Goal: Information Seeking & Learning: Learn about a topic

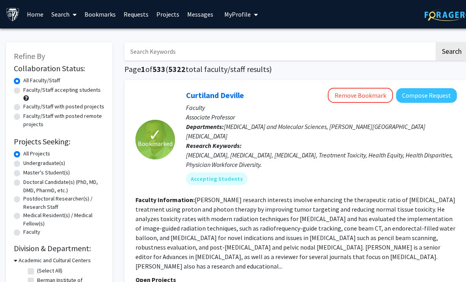
click at [75, 108] on label "Faculty/Staff with posted projects" at bounding box center [63, 106] width 81 height 8
click at [28, 108] on input "Faculty/Staff with posted projects" at bounding box center [25, 104] width 5 height 5
radio input "true"
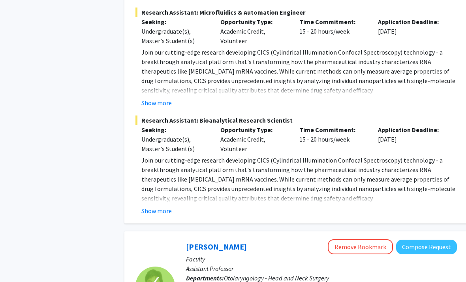
scroll to position [1576, 0]
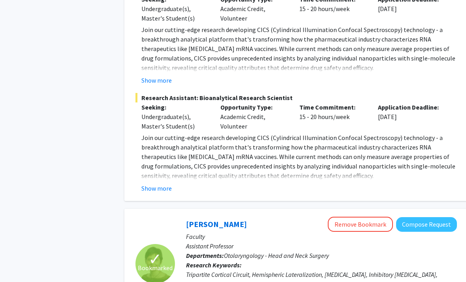
click at [163, 184] on button "Show more" at bounding box center [157, 188] width 30 height 9
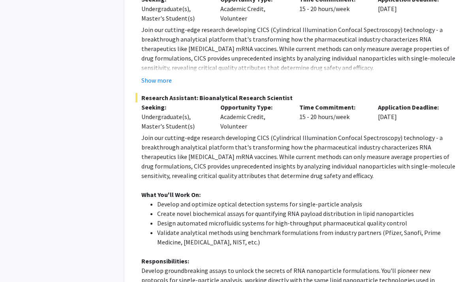
scroll to position [1576, 0]
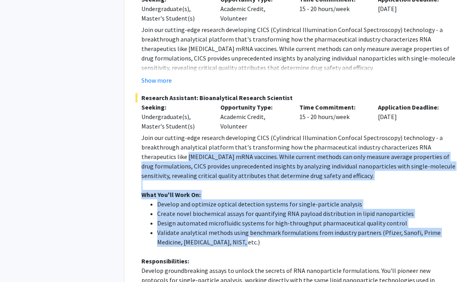
drag, startPoint x: 154, startPoint y: 112, endPoint x: 269, endPoint y: 200, distance: 144.8
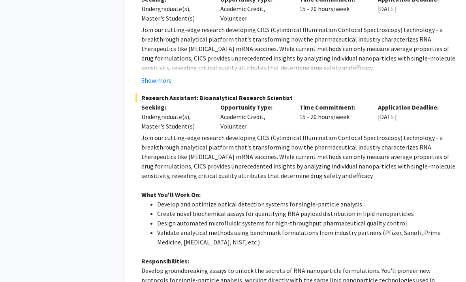
click at [287, 256] on p "Responsibilities:" at bounding box center [300, 260] width 316 height 9
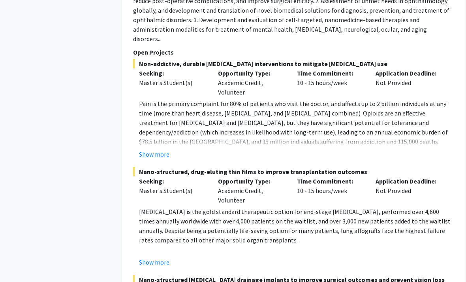
scroll to position [4090, 2]
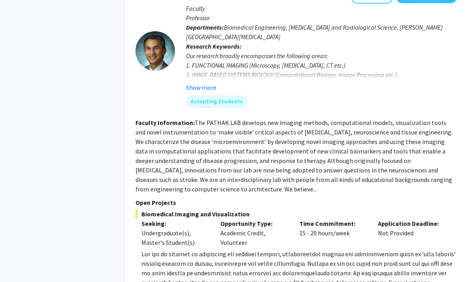
scroll to position [1106, 0]
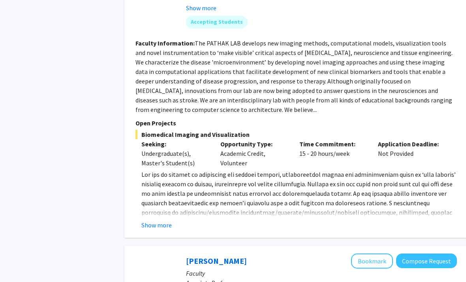
click at [419, 221] on div "Show more" at bounding box center [300, 225] width 316 height 9
click at [161, 221] on button "Show more" at bounding box center [157, 225] width 30 height 9
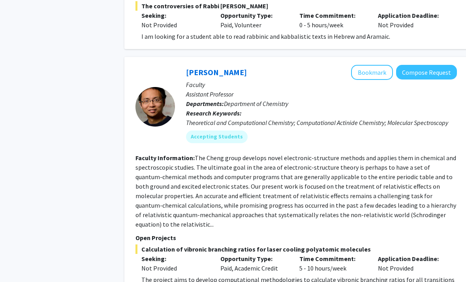
scroll to position [1638, 0]
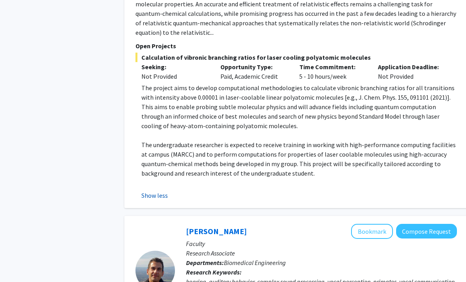
scroll to position [1806, 0]
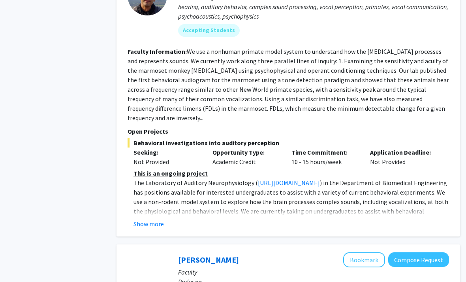
click at [435, 219] on div "Show more" at bounding box center [292, 223] width 316 height 9
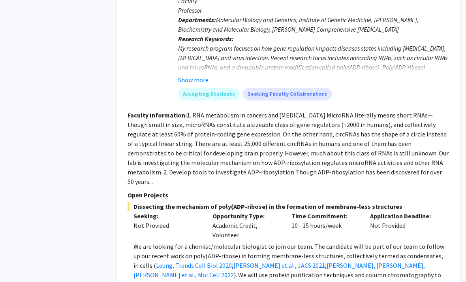
scroll to position [2354, 8]
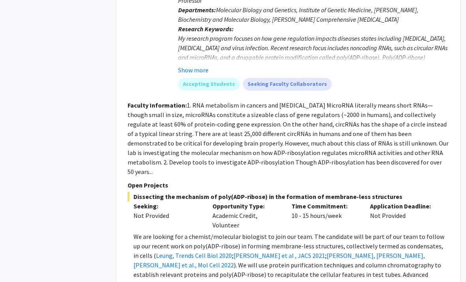
scroll to position [2361, 8]
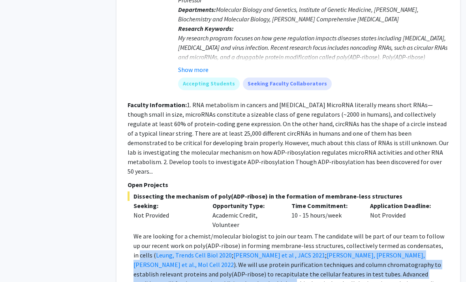
click at [425, 180] on p "Open Projects" at bounding box center [289, 184] width 322 height 9
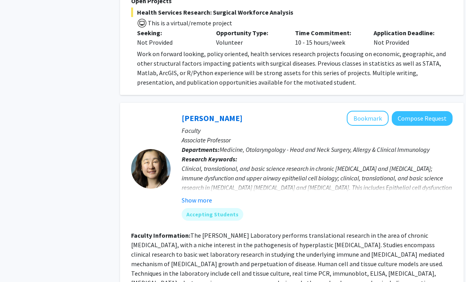
scroll to position [2897, 4]
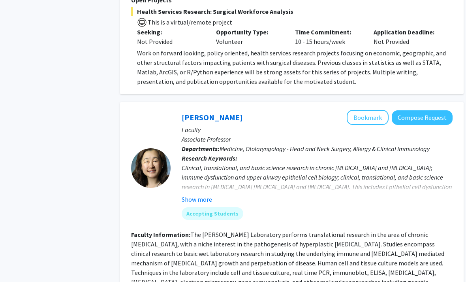
click at [214, 163] on div "Clinical, translational, and basic science research in chronic [MEDICAL_DATA] a…" at bounding box center [317, 186] width 271 height 47
click at [206, 194] on button "Show more" at bounding box center [197, 198] width 30 height 9
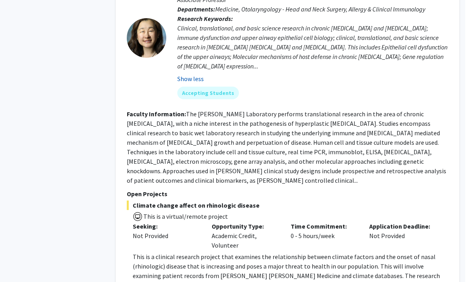
scroll to position [3047, 8]
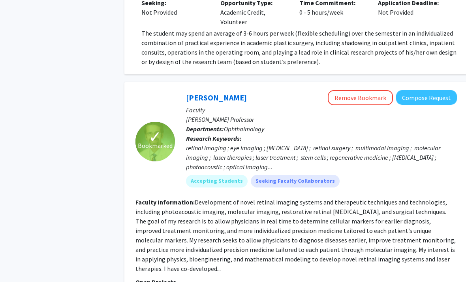
scroll to position [970, 0]
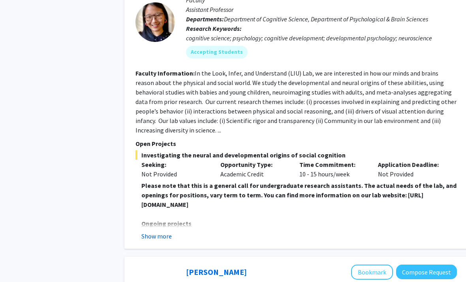
click at [161, 232] on button "Show more" at bounding box center [157, 236] width 30 height 9
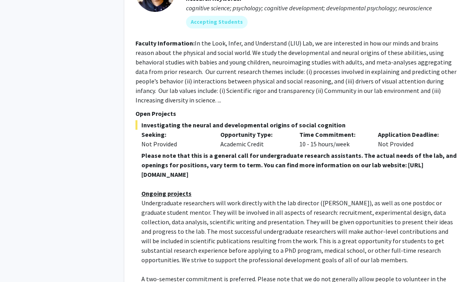
scroll to position [1343, 0]
click at [441, 275] on span "A two-semester commitment is preferred. Please note that we do not generally al…" at bounding box center [294, 283] width 305 height 17
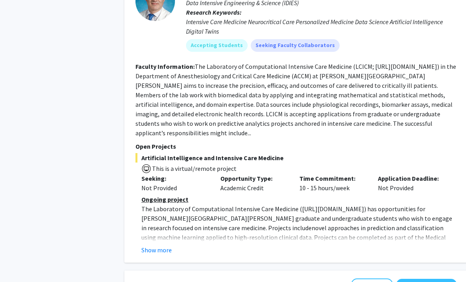
scroll to position [2150, 0]
click at [150, 245] on button "Show more" at bounding box center [157, 249] width 30 height 9
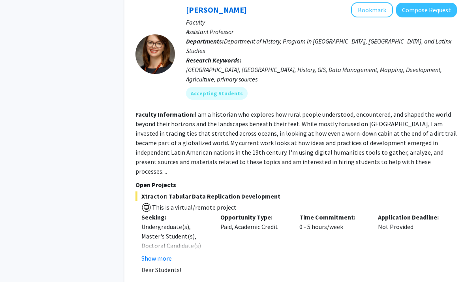
scroll to position [3088, 0]
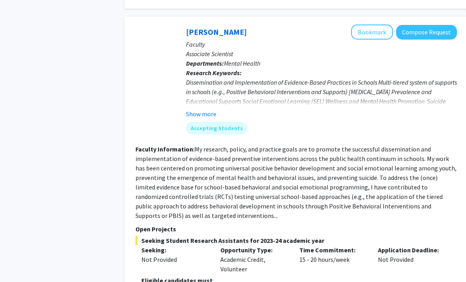
scroll to position [1852, 0]
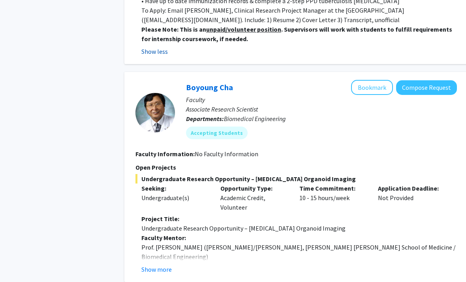
scroll to position [2427, 0]
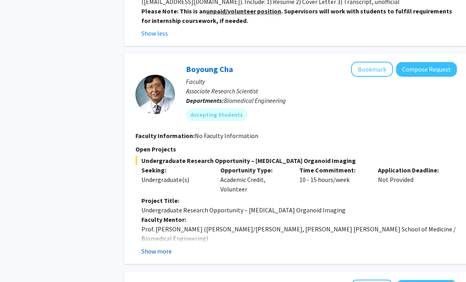
click at [167, 246] on button "Show more" at bounding box center [157, 250] width 30 height 9
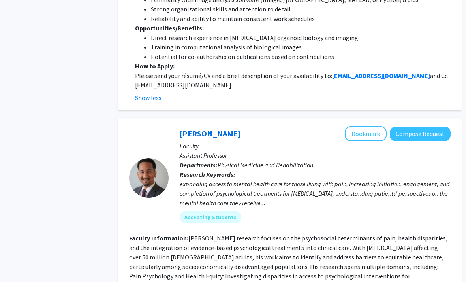
scroll to position [2882, 6]
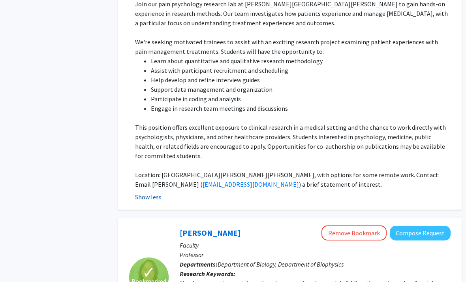
scroll to position [3332, 6]
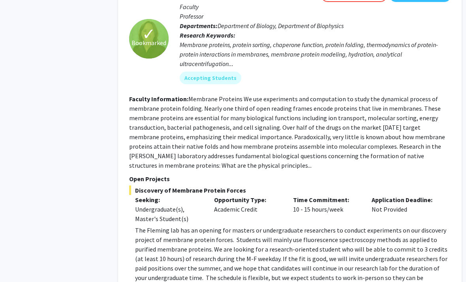
scroll to position [3462, 6]
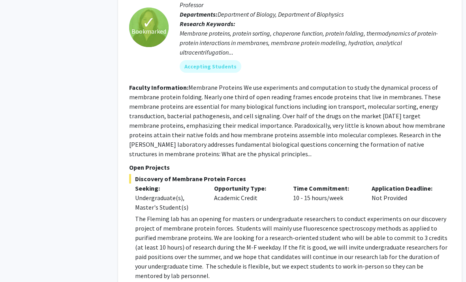
scroll to position [3471, 6]
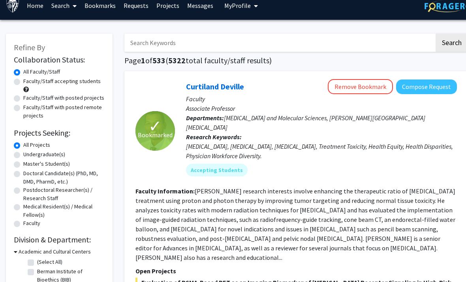
scroll to position [9, 0]
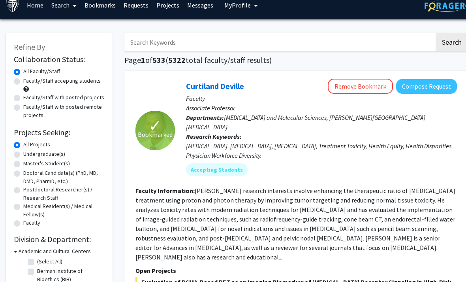
drag, startPoint x: 20, startPoint y: 108, endPoint x: 20, endPoint y: 117, distance: 9.1
click at [23, 108] on label "Faculty/Staff with posted remote projects" at bounding box center [63, 111] width 81 height 17
click at [23, 108] on input "Faculty/Staff with posted remote projects" at bounding box center [25, 105] width 5 height 5
radio input "true"
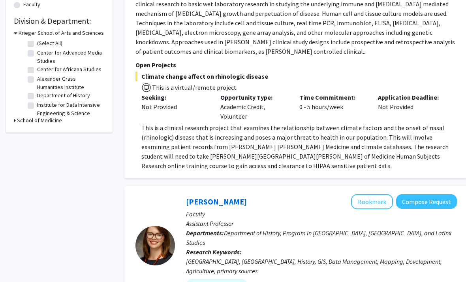
scroll to position [227, 0]
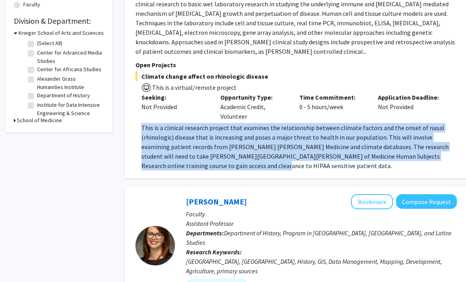
drag, startPoint x: 206, startPoint y: 166, endPoint x: 138, endPoint y: 127, distance: 77.7
click at [138, 127] on fg-read-more "This is a clinical research project that examines the relationship between clim…" at bounding box center [297, 146] width 322 height 47
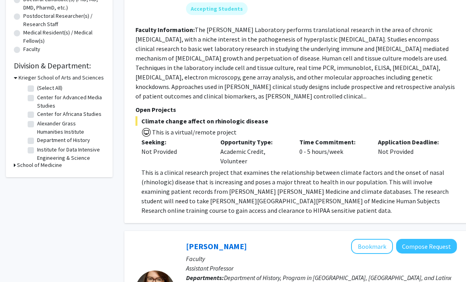
scroll to position [179, 0]
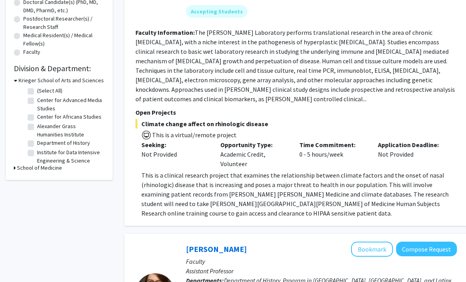
click at [151, 97] on fg-read-more "The [PERSON_NAME] Laboratory performs translational research in the area of chr…" at bounding box center [296, 66] width 320 height 74
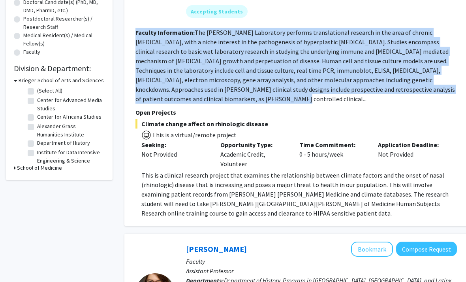
click at [151, 97] on fg-read-more "The [PERSON_NAME] Laboratory performs translational research in the area of chr…" at bounding box center [296, 66] width 320 height 74
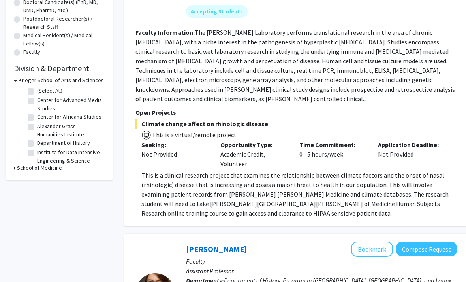
click at [160, 99] on section "Faculty Information: The Jean Kim Laboratory performs translational research in…" at bounding box center [297, 66] width 322 height 76
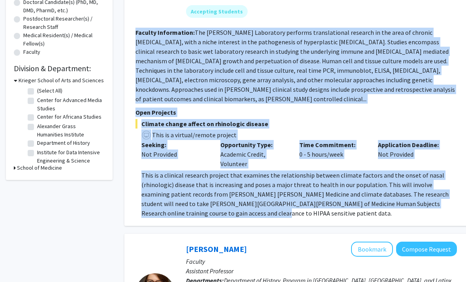
drag, startPoint x: 340, startPoint y: 206, endPoint x: 220, endPoint y: 189, distance: 121.4
click at [218, 188] on p "This is a clinical research project that examines the relationship between clim…" at bounding box center [300, 194] width 316 height 47
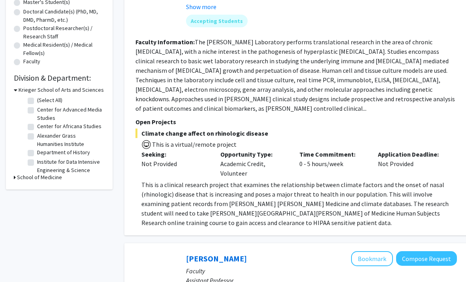
scroll to position [170, 0]
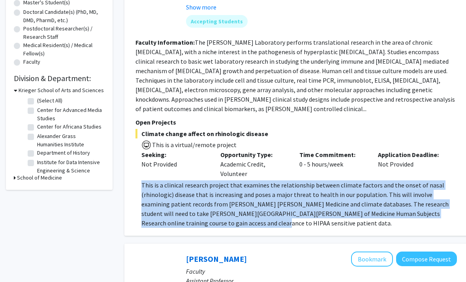
drag, startPoint x: 138, startPoint y: 180, endPoint x: 351, endPoint y: 226, distance: 217.9
click at [351, 226] on fg-read-more "This is a clinical research project that examines the relationship between clim…" at bounding box center [297, 203] width 322 height 47
click at [351, 226] on p "This is a clinical research project that examines the relationship between clim…" at bounding box center [300, 203] width 316 height 47
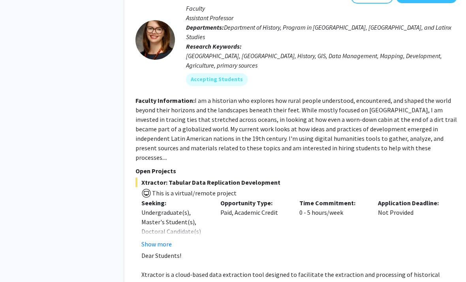
scroll to position [435, 0]
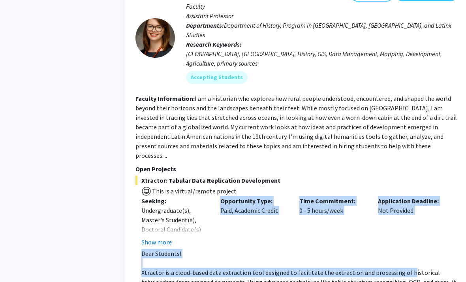
drag, startPoint x: 404, startPoint y: 256, endPoint x: 210, endPoint y: 169, distance: 213.0
click at [212, 176] on div "Xtractor: Tabular Data Replication Development This is a virtual/remote project…" at bounding box center [297, 243] width 322 height 134
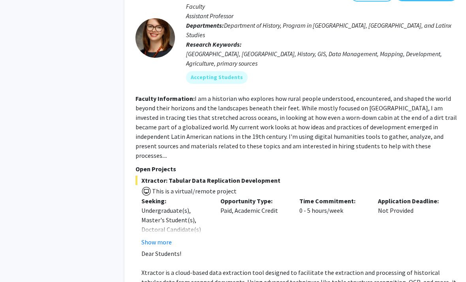
click at [210, 187] on span "This is a virtual/remote project" at bounding box center [193, 191] width 85 height 8
click at [164, 281] on div "Casey Lurtz Bookmark Compose Request Faculty Assistant Professor Departments: D…" at bounding box center [297, 148] width 344 height 338
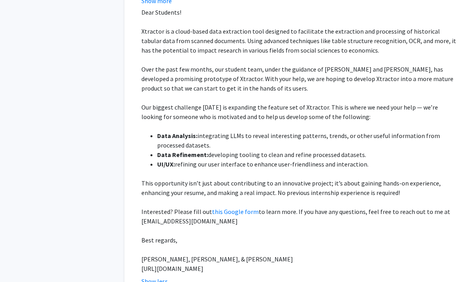
scroll to position [676, 0]
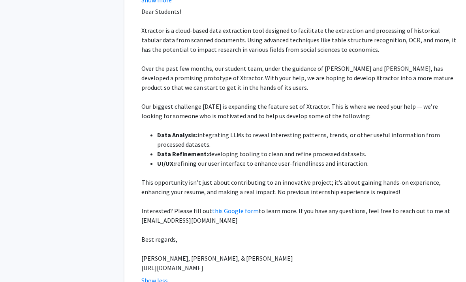
drag, startPoint x: 126, startPoint y: 138, endPoint x: 361, endPoint y: 252, distance: 261.5
click at [361, 252] on div "Casey Lurtz Bookmark Compose Request Faculty Assistant Professor Departments: D…" at bounding box center [297, 15] width 344 height 557
click at [361, 263] on p "[URL][DOMAIN_NAME]" at bounding box center [300, 267] width 316 height 9
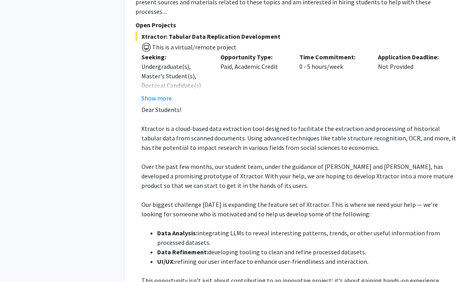
scroll to position [578, 0]
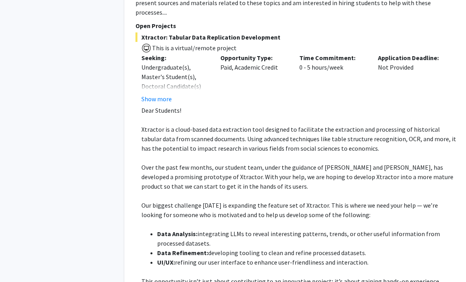
drag, startPoint x: 396, startPoint y: 234, endPoint x: 122, endPoint y: 106, distance: 301.9
click at [126, 109] on div "Casey Lurtz Bookmark Compose Request Faculty Assistant Professor Departments: D…" at bounding box center [297, 114] width 344 height 557
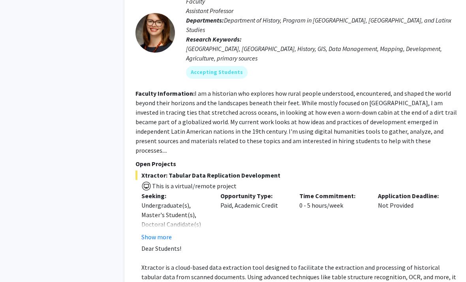
scroll to position [440, 0]
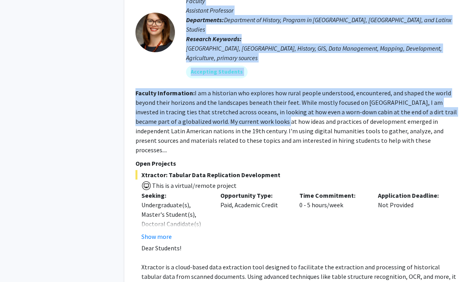
drag, startPoint x: 120, startPoint y: 75, endPoint x: 268, endPoint y: 113, distance: 153.0
click at [268, 113] on fg-read-more "I am a historian who explores how rural people understood, encountered, and sha…" at bounding box center [297, 121] width 322 height 65
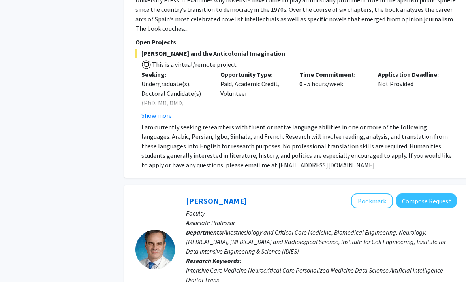
scroll to position [1129, 0]
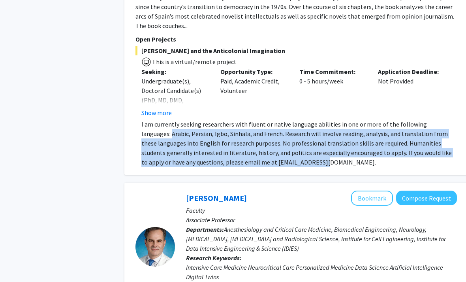
drag, startPoint x: 138, startPoint y: 106, endPoint x: 298, endPoint y: 142, distance: 164.6
click at [296, 142] on div "Becquer Seguin Bookmark Compose Request Faculty Assistant Professor, Spanish De…" at bounding box center [297, 12] width 344 height 326
click at [304, 144] on div "Becquer Seguin Bookmark Compose Request Faculty Assistant Professor, Spanish De…" at bounding box center [297, 12] width 344 height 326
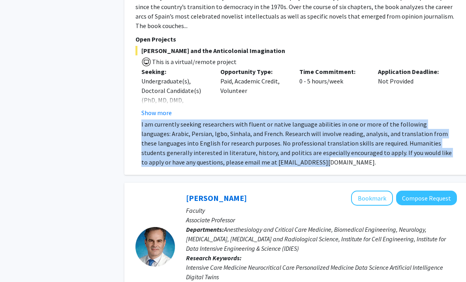
drag, startPoint x: 304, startPoint y: 144, endPoint x: 137, endPoint y: 97, distance: 173.3
click at [137, 97] on div "Becquer Seguin Bookmark Compose Request Faculty Assistant Professor, Spanish De…" at bounding box center [297, 12] width 344 height 326
click at [137, 119] on fg-read-more "I am currently seeking researchers with fluent or native language abilities in …" at bounding box center [297, 142] width 322 height 47
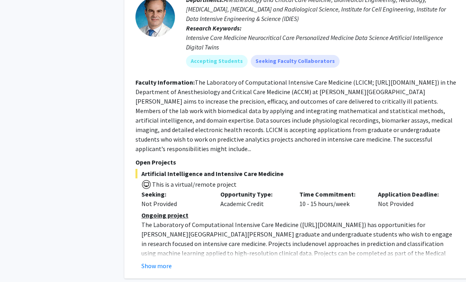
scroll to position [1361, 0]
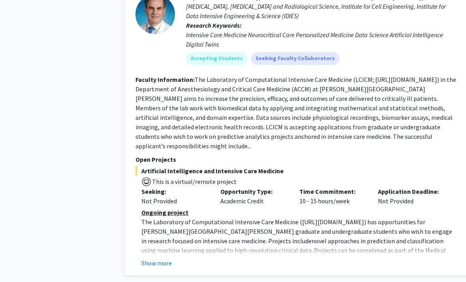
click at [160, 258] on button "Show more" at bounding box center [157, 262] width 30 height 9
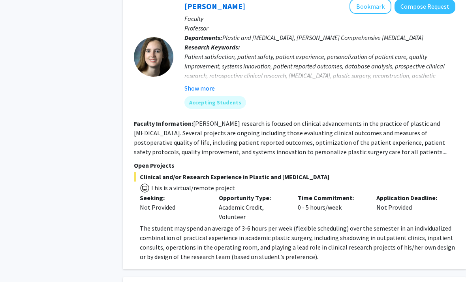
scroll to position [1716, 2]
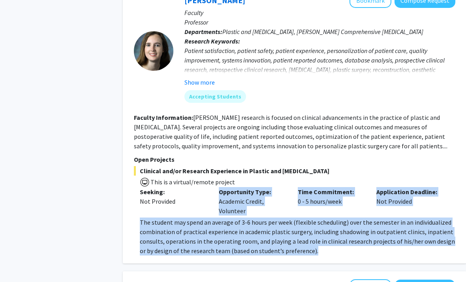
drag, startPoint x: 136, startPoint y: 162, endPoint x: 345, endPoint y: 208, distance: 214.1
click at [345, 208] on div "Michele Manahan Bookmark Compose Request Faculty Professor Departments: Plastic…" at bounding box center [295, 124] width 344 height 278
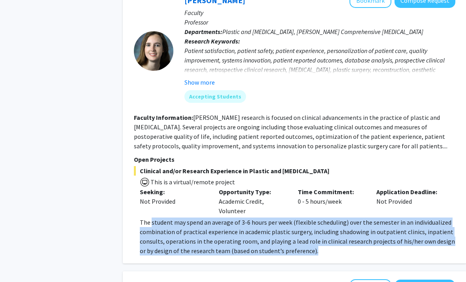
drag, startPoint x: 345, startPoint y: 208, endPoint x: 162, endPoint y: 176, distance: 185.5
click at [162, 176] on div "Michele Manahan Bookmark Compose Request Faculty Professor Departments: Plastic…" at bounding box center [295, 124] width 344 height 278
click at [162, 219] on span "The student may spend an average of 3-6 hours per week (flexible scheduling) ov…" at bounding box center [297, 237] width 315 height 36
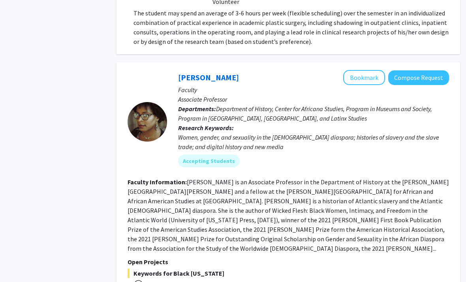
drag, startPoint x: 104, startPoint y: 168, endPoint x: 204, endPoint y: 189, distance: 102.6
click at [215, 192] on fg-read-more "[PERSON_NAME] is an Associate Professor in the Department of History at the [PE…" at bounding box center [289, 215] width 322 height 74
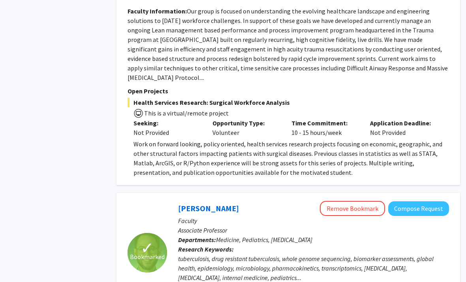
scroll to position [2420, 8]
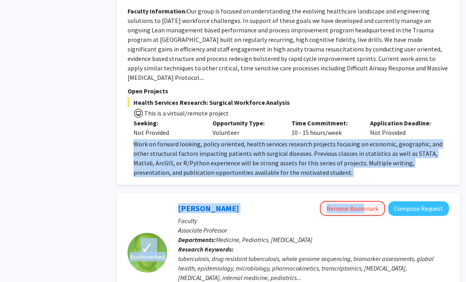
drag, startPoint x: 135, startPoint y: 82, endPoint x: 365, endPoint y: 148, distance: 239.2
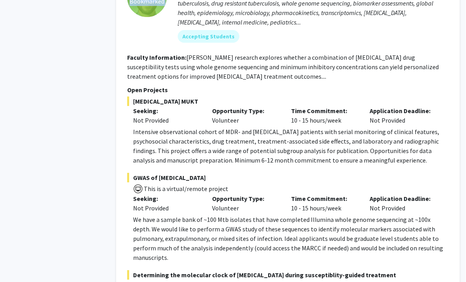
scroll to position [2676, 8]
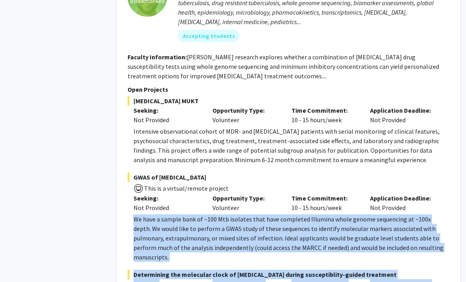
drag, startPoint x: 328, startPoint y: 283, endPoint x: 129, endPoint y: 159, distance: 234.3
click at [129, 159] on fg-project-list "MDR-TB MUKT Seeking: Not Provided Opportunity Type: Volunteer Time Commitment: …" at bounding box center [289, 233] width 322 height 274
click at [129, 214] on fg-read-more "We have a sample bank of ~100 Mtb isolates that have completed Illumina whole g…" at bounding box center [289, 237] width 322 height 47
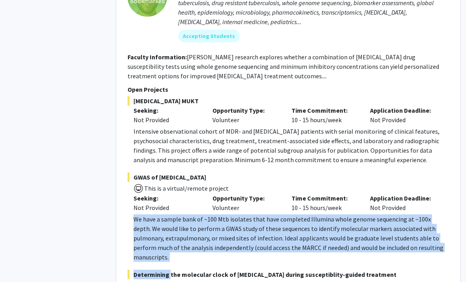
drag, startPoint x: 129, startPoint y: 160, endPoint x: 435, endPoint y: 196, distance: 308.1
click at [435, 196] on fg-project-list "MDR-TB MUKT Seeking: Not Provided Opportunity Type: Volunteer Time Commitment: …" at bounding box center [289, 233] width 322 height 274
click at [378, 214] on p "We have a sample bank of ~100 Mtb isolates that have completed Illumina whole g…" at bounding box center [292, 237] width 316 height 47
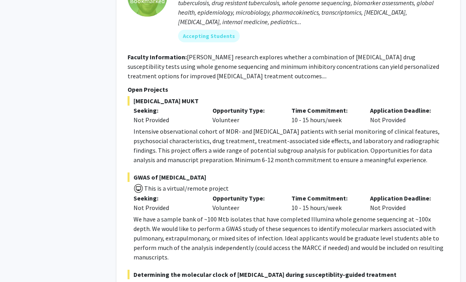
click at [258, 214] on p "We have a sample bank of ~100 Mtb isolates that have completed Illumina whole g…" at bounding box center [292, 237] width 316 height 47
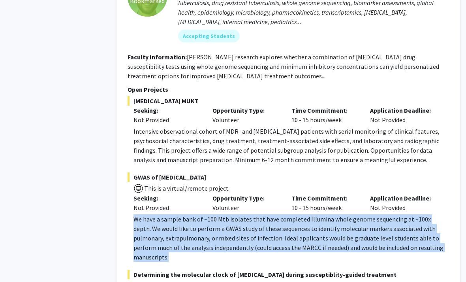
click at [258, 214] on p "We have a sample bank of ~100 Mtb isolates that have completed Illumina whole g…" at bounding box center [292, 237] width 316 height 47
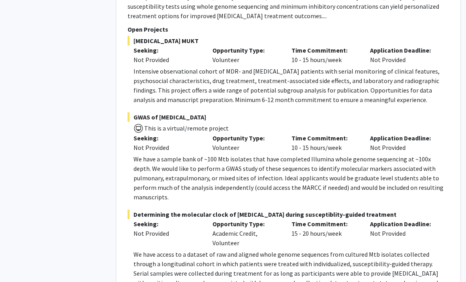
scroll to position [2738, 8]
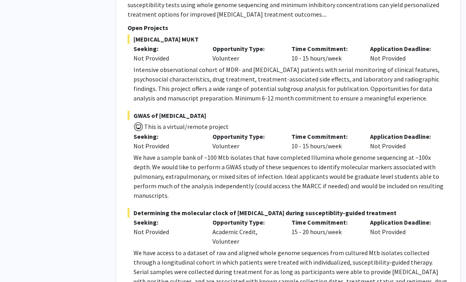
click at [133, 248] on fg-read-more "We have access to a dataset of raw and aligned whole genome sequences from cult…" at bounding box center [289, 278] width 322 height 60
click at [134, 248] on fg-read-more "We have access to a dataset of raw and aligned whole genome sequences from cult…" at bounding box center [289, 278] width 322 height 60
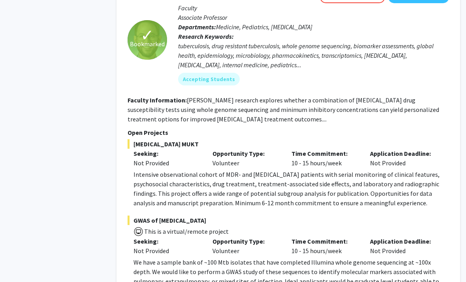
scroll to position [2633, 8]
drag, startPoint x: 117, startPoint y: 126, endPoint x: 328, endPoint y: 166, distance: 214.5
click at [323, 165] on div "✓ Bookmarked Jeffrey Tornheim Remove Bookmark Compose Request Faculty Associate…" at bounding box center [289, 220] width 344 height 478
click at [330, 216] on span "GWAS of [MEDICAL_DATA]" at bounding box center [289, 220] width 322 height 9
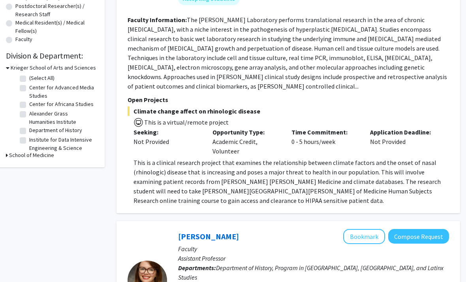
scroll to position [0, 8]
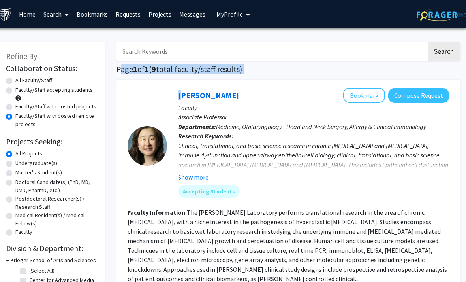
drag, startPoint x: 115, startPoint y: 71, endPoint x: 224, endPoint y: 79, distance: 109.0
drag, startPoint x: 232, startPoint y: 80, endPoint x: 237, endPoint y: 81, distance: 4.8
click at [236, 81] on div "Jean Kim Bookmark Compose Request Faculty Associate Professor Departments: Medi…" at bounding box center [289, 243] width 344 height 326
